Goal: Transaction & Acquisition: Purchase product/service

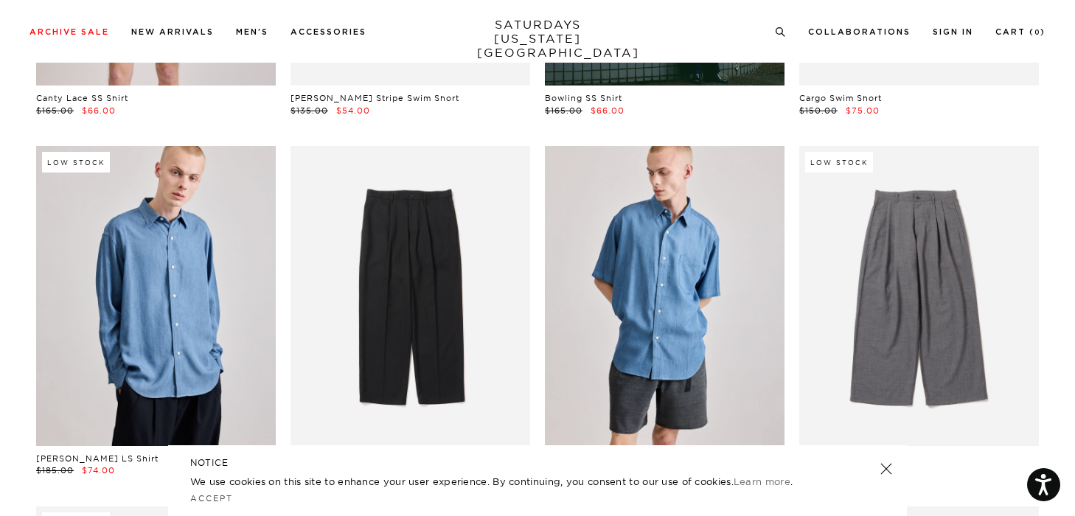
scroll to position [4689, 0]
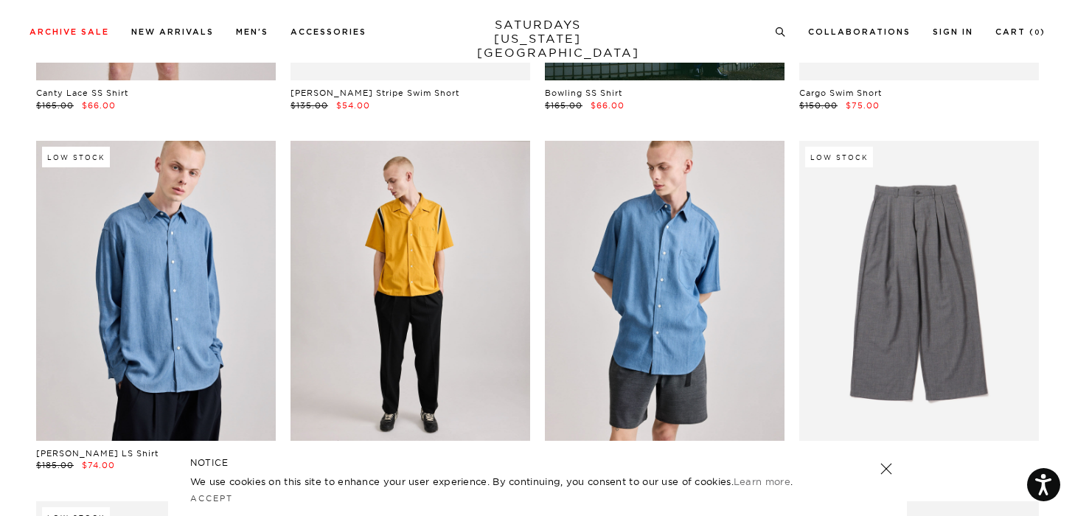
click at [442, 351] on link at bounding box center [410, 290] width 240 height 299
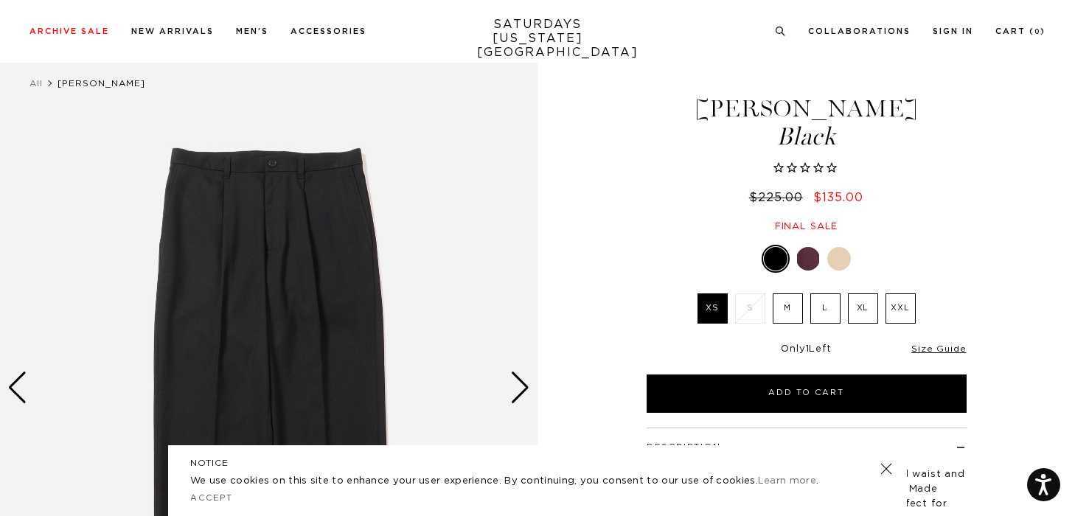
scroll to position [32, 0]
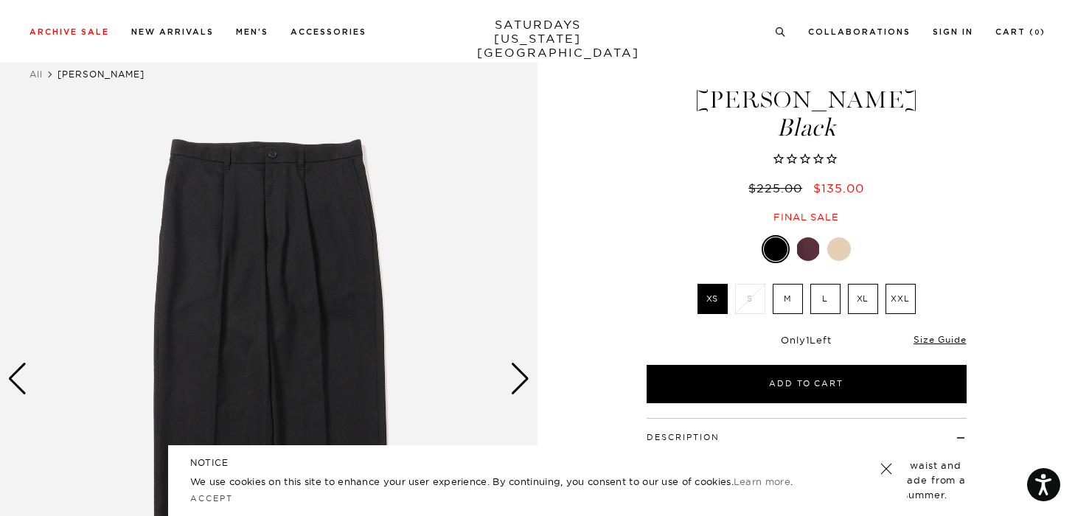
click at [792, 304] on label "M" at bounding box center [787, 299] width 30 height 30
click at [0, 0] on input "M" at bounding box center [0, 0] width 0 height 0
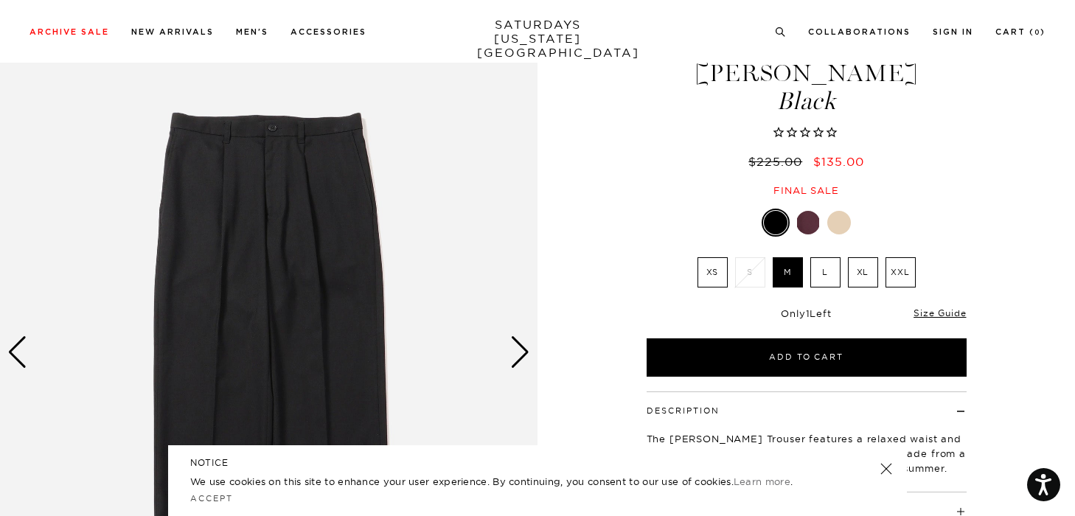
scroll to position [60, 0]
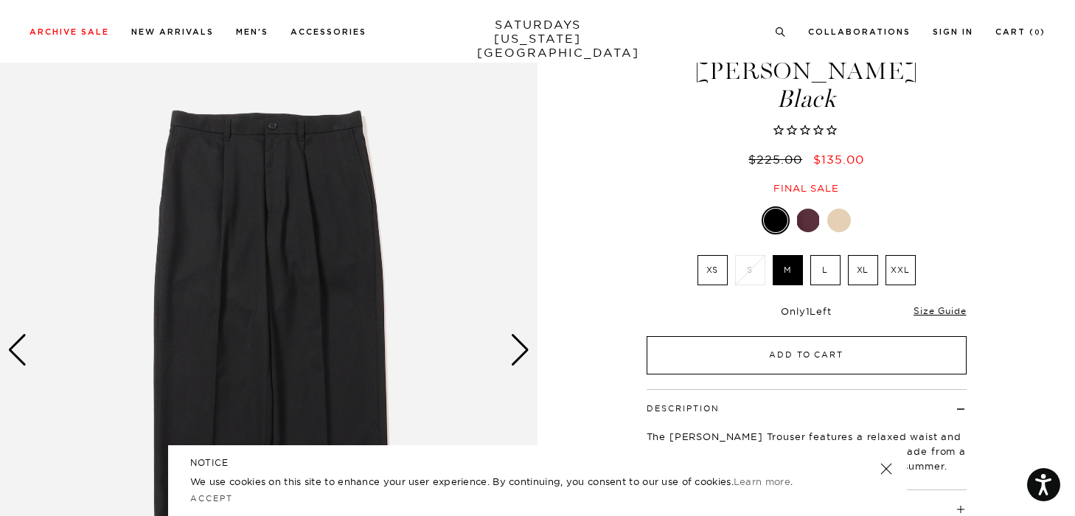
click at [770, 351] on button "Add to Cart" at bounding box center [806, 355] width 320 height 38
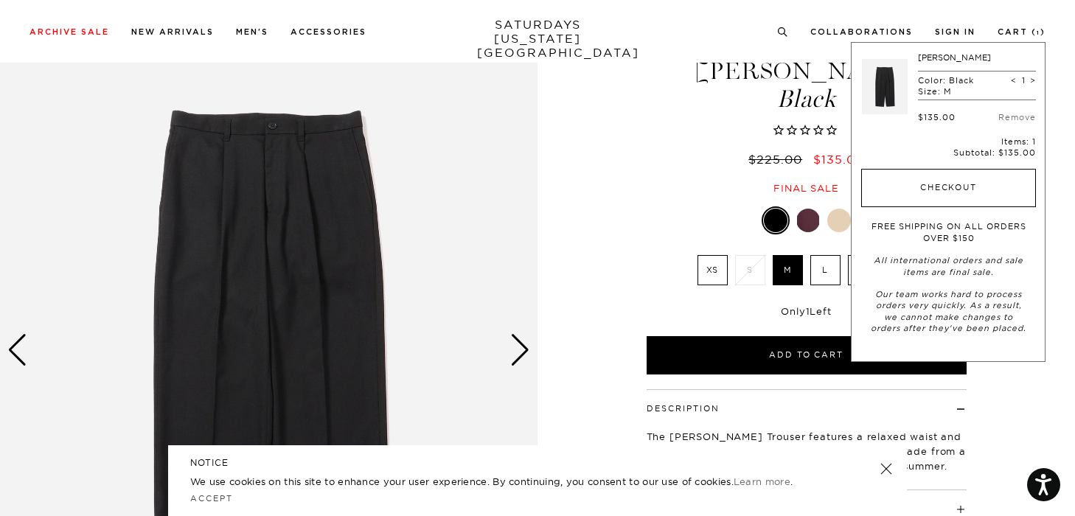
click at [961, 196] on button "Checkout" at bounding box center [948, 188] width 175 height 38
